Goal: Task Accomplishment & Management: Use online tool/utility

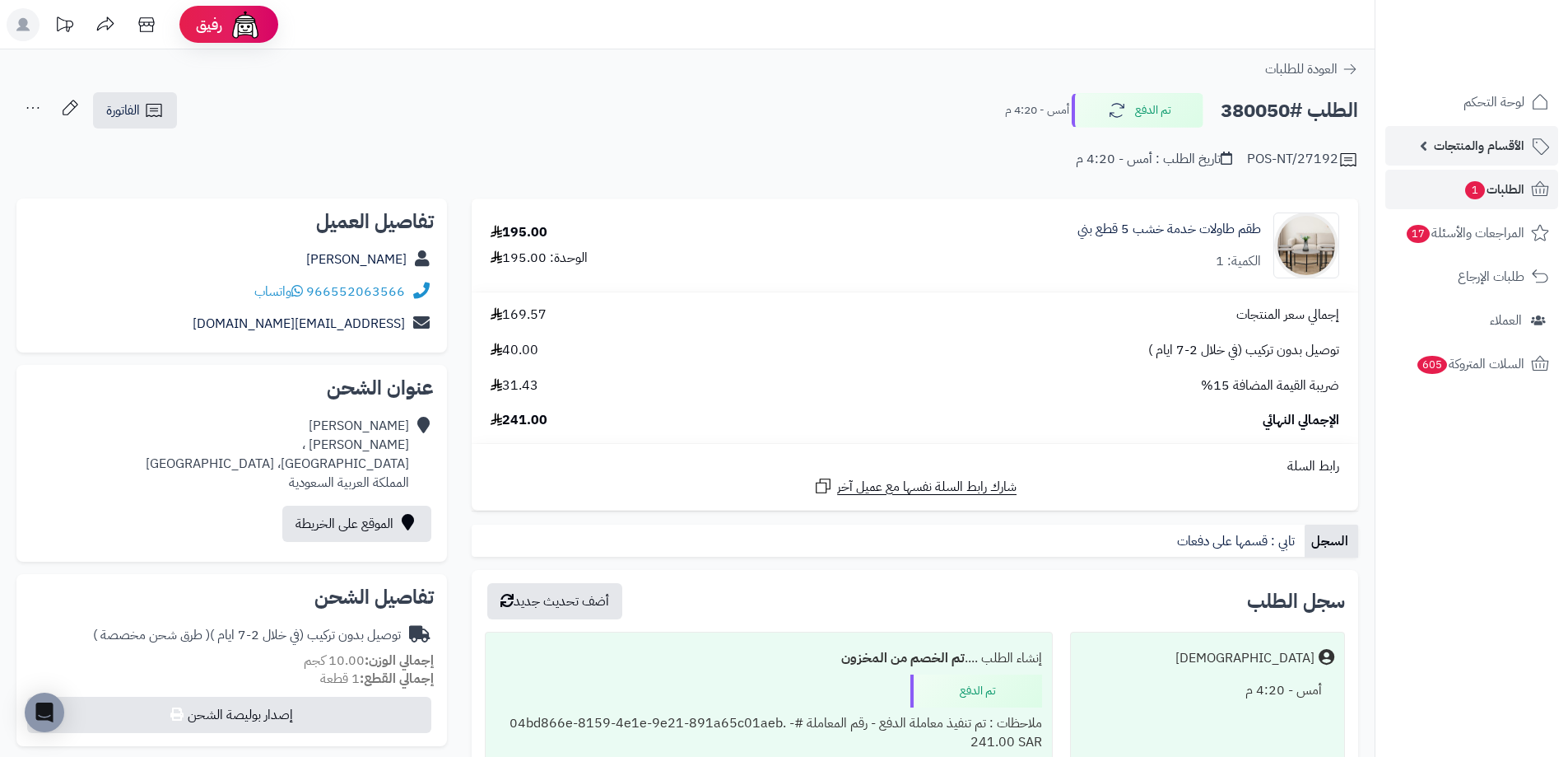
click at [1473, 149] on span "الأقسام والمنتجات" at bounding box center [1479, 145] width 91 height 23
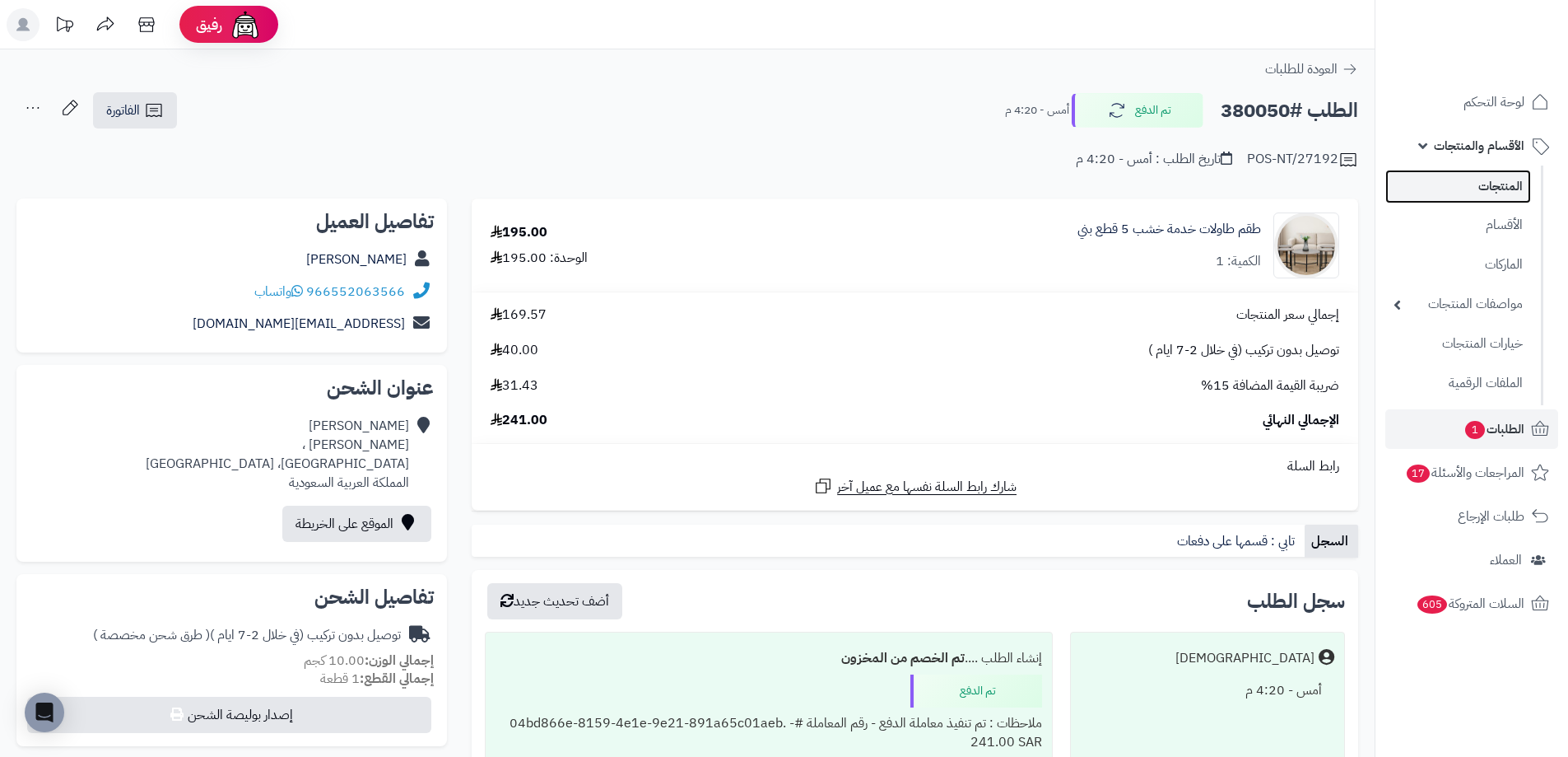
click at [1475, 193] on link "المنتجات" at bounding box center [1457, 186] width 145 height 34
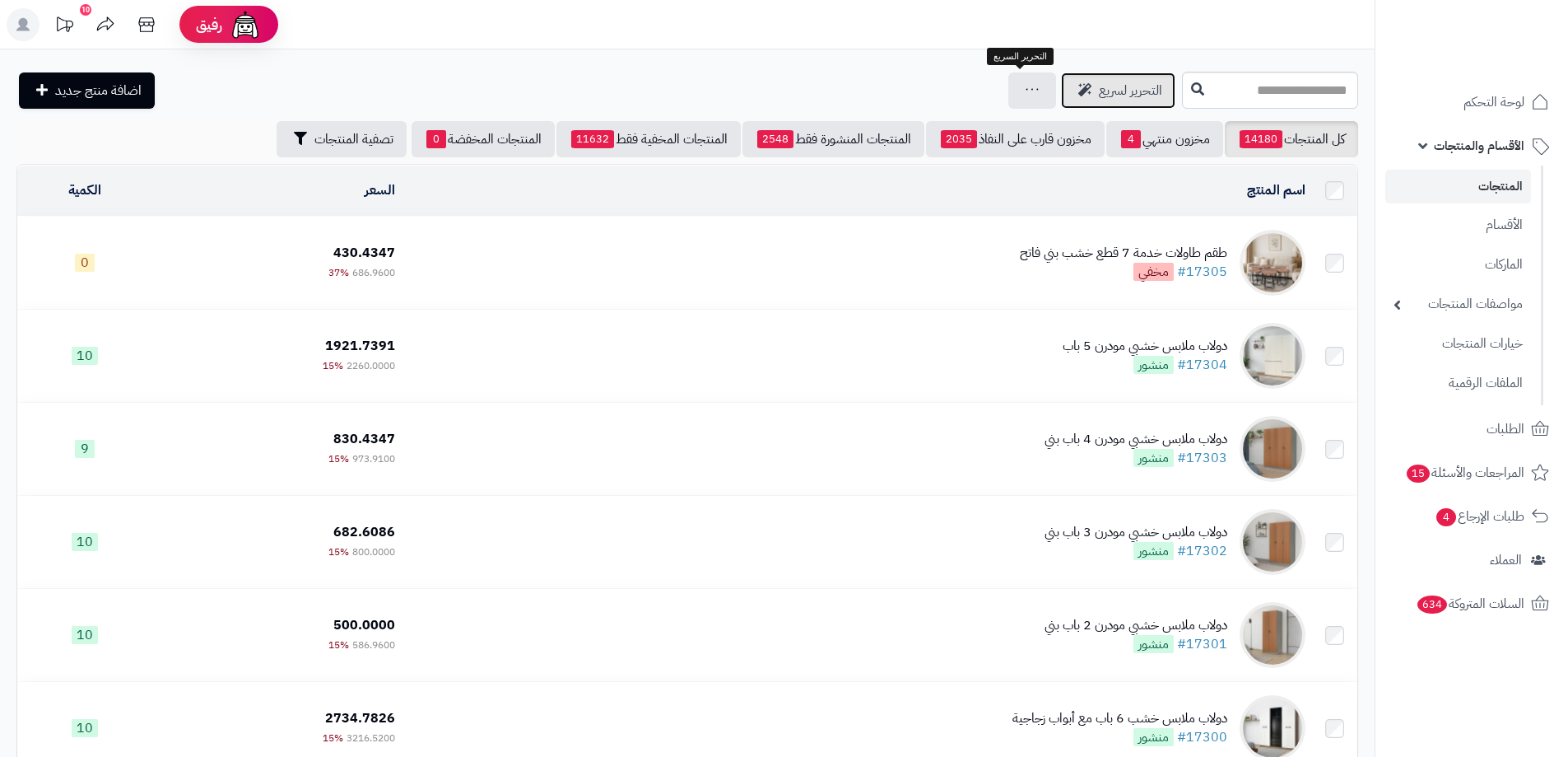
click at [1061, 102] on link "التحرير لسريع" at bounding box center [1118, 91] width 114 height 37
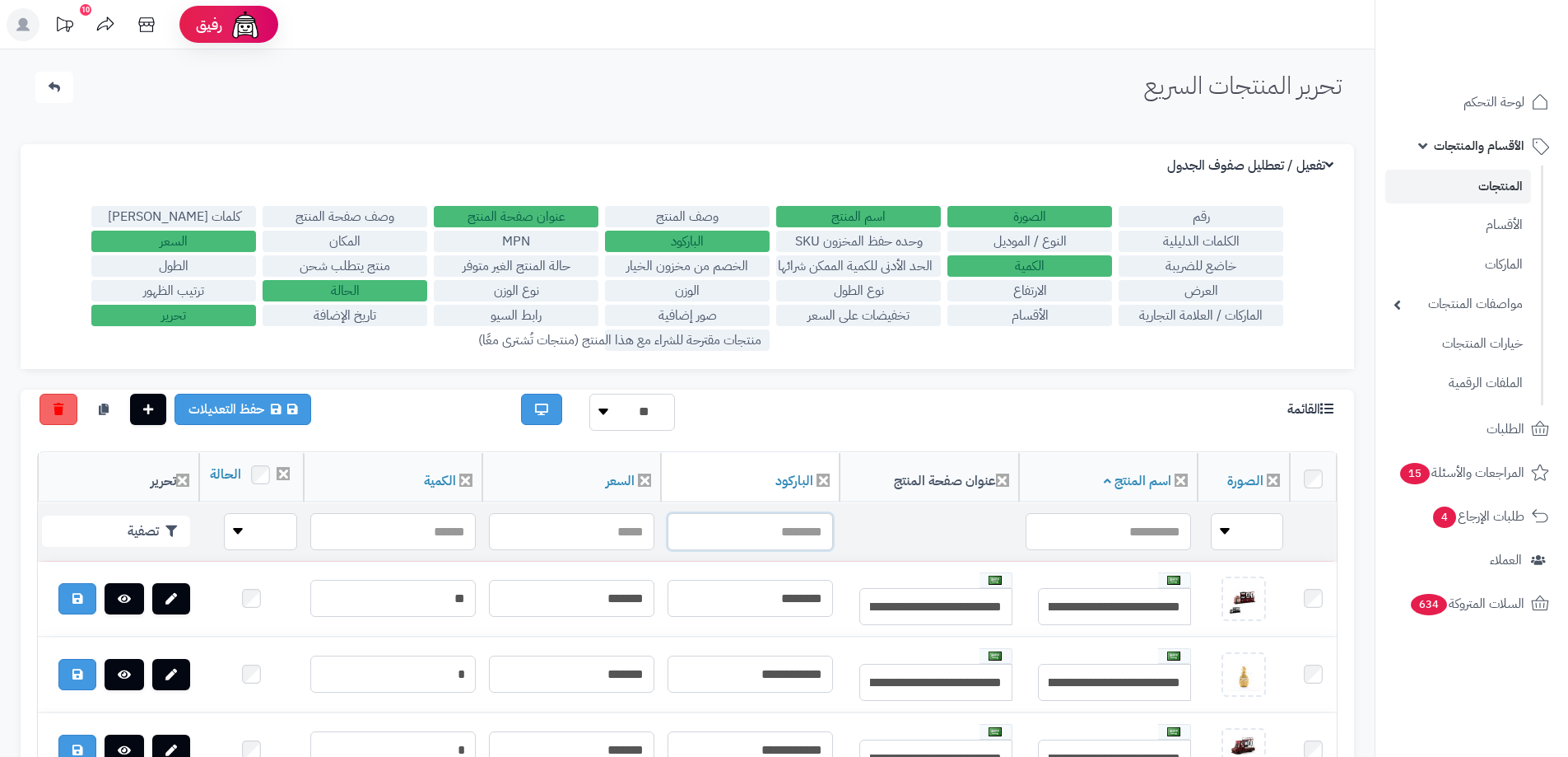
click at [769, 544] on input "text" at bounding box center [750, 531] width 165 height 37
type input "**********"
click at [91, 546] on button "تصفية" at bounding box center [116, 531] width 148 height 31
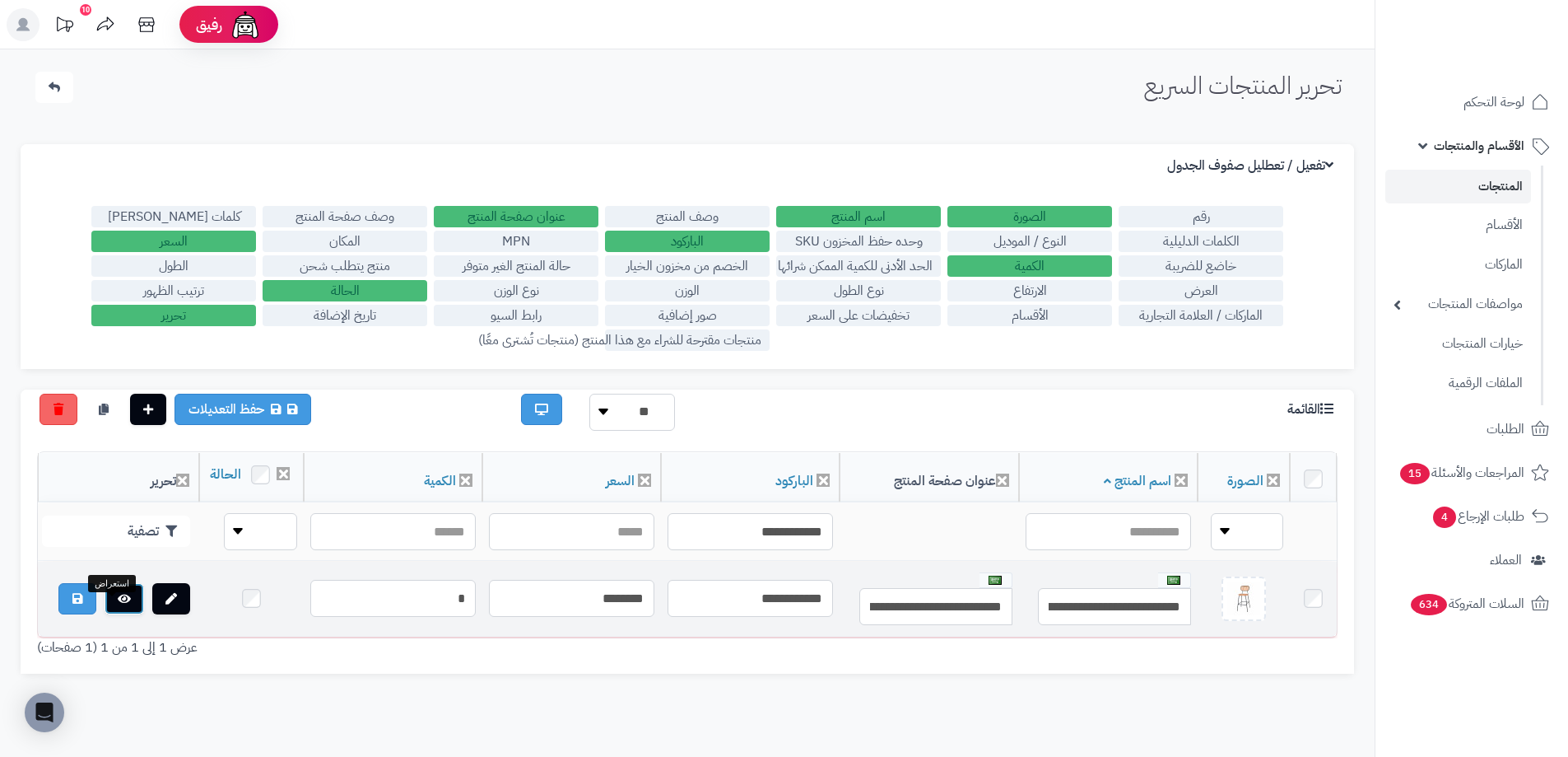
click at [119, 600] on link at bounding box center [124, 598] width 39 height 31
